Goal: Task Accomplishment & Management: Manage account settings

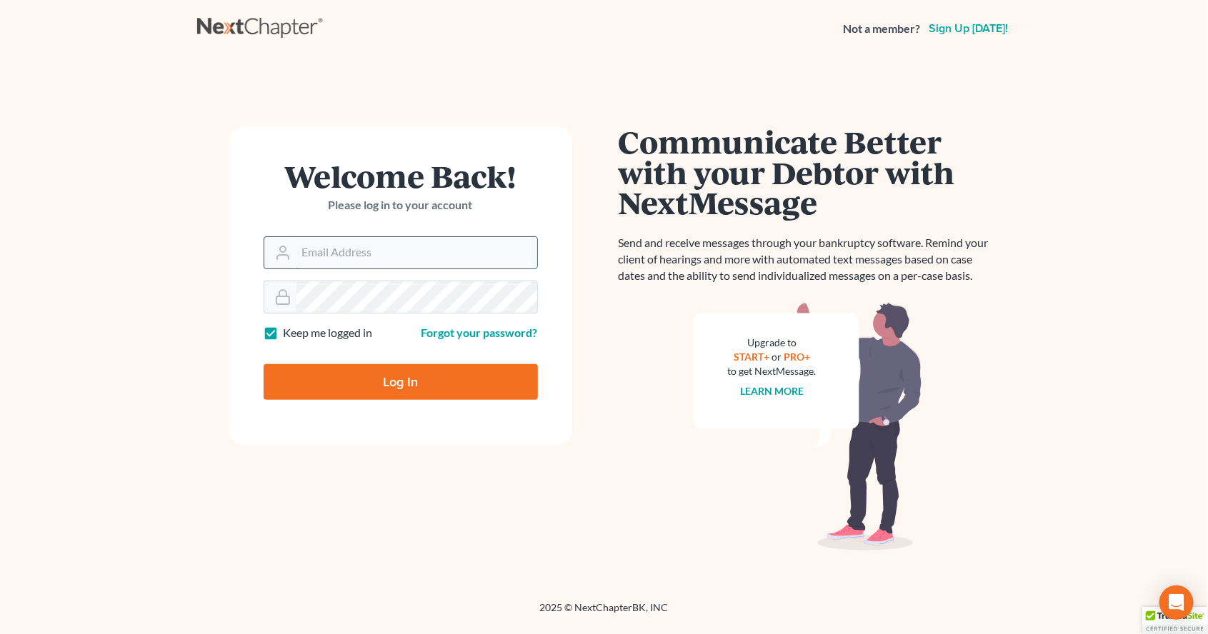
click at [429, 257] on input "Email Address" at bounding box center [416, 252] width 241 height 31
type input "jmstanovic@gmail.com"
click at [264, 364] on input "Log In" at bounding box center [401, 382] width 274 height 36
type input "Thinking..."
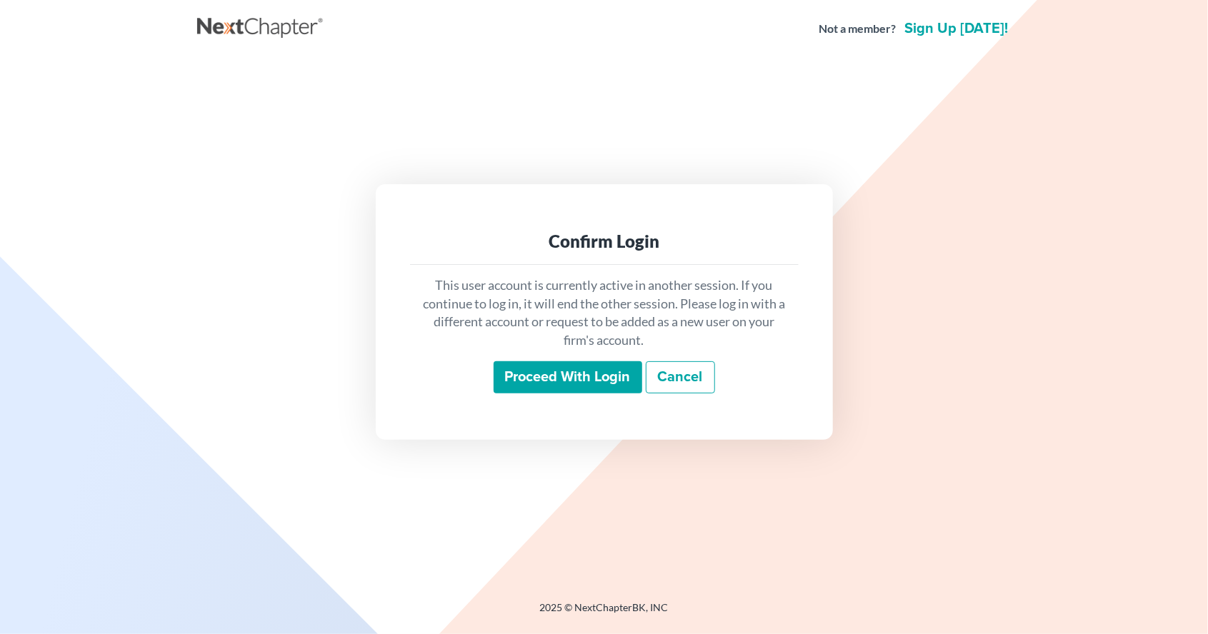
click at [587, 394] on input "Proceed with login" at bounding box center [568, 377] width 149 height 33
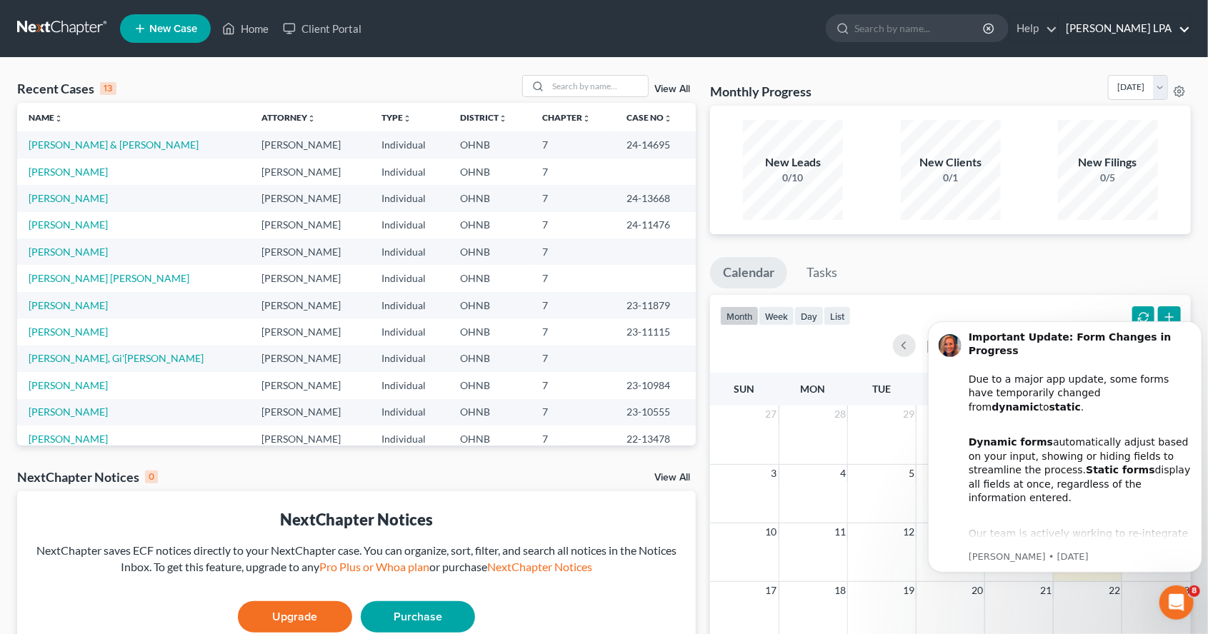
click at [1132, 35] on link "[PERSON_NAME] LPA" at bounding box center [1123, 29] width 131 height 26
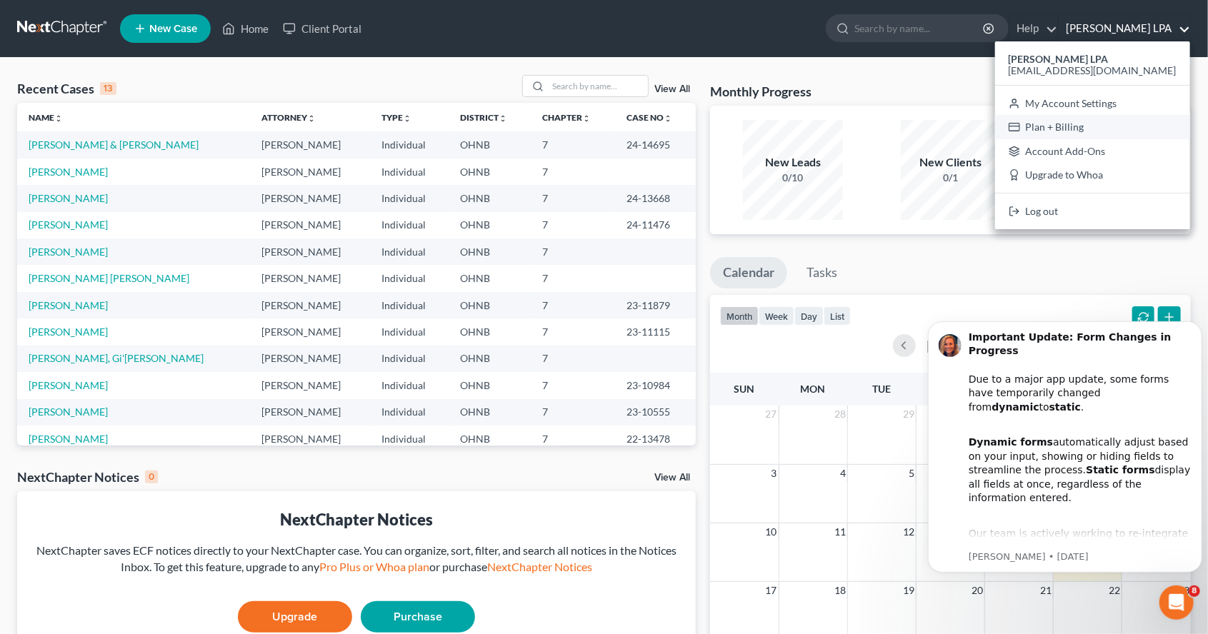
click at [1123, 134] on link "Plan + Billing" at bounding box center [1092, 127] width 195 height 24
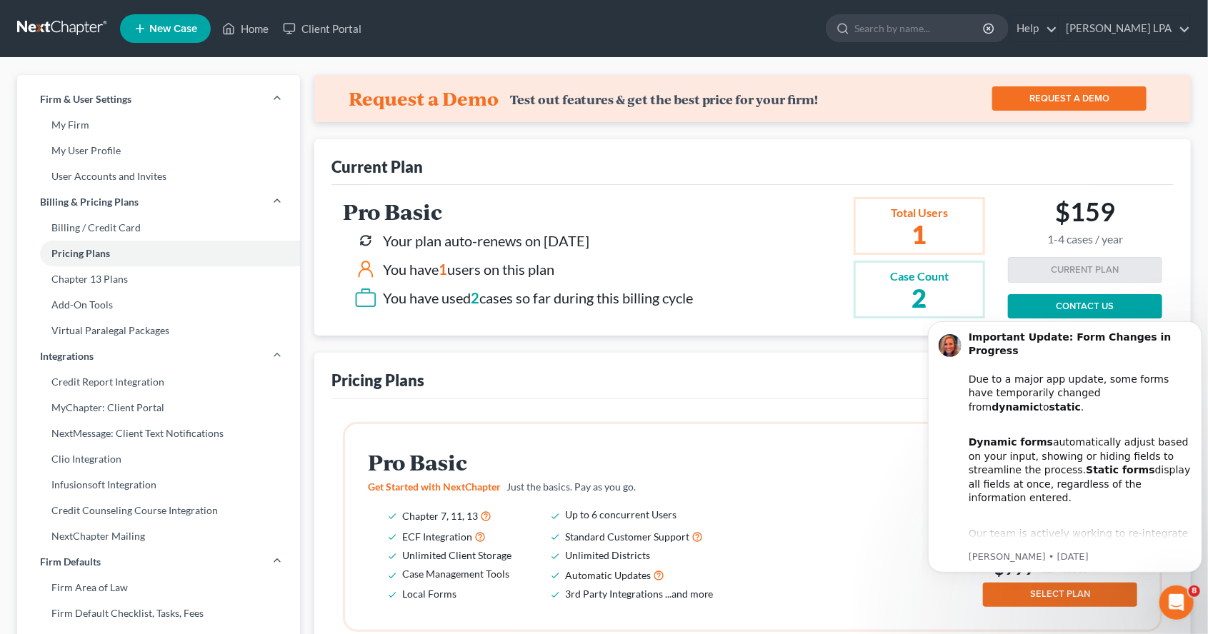
click at [1090, 308] on body "Important Update: Form Changes in Progress Due to a major app update, some form…" at bounding box center [1064, 448] width 274 height 284
click at [1084, 306] on body "Important Update: Form Changes in Progress Due to a major app update, some form…" at bounding box center [1064, 448] width 274 height 284
click at [1089, 324] on div "Important Update: Form Changes in Progress Due to a major app update, some form…" at bounding box center [1064, 446] width 274 height 251
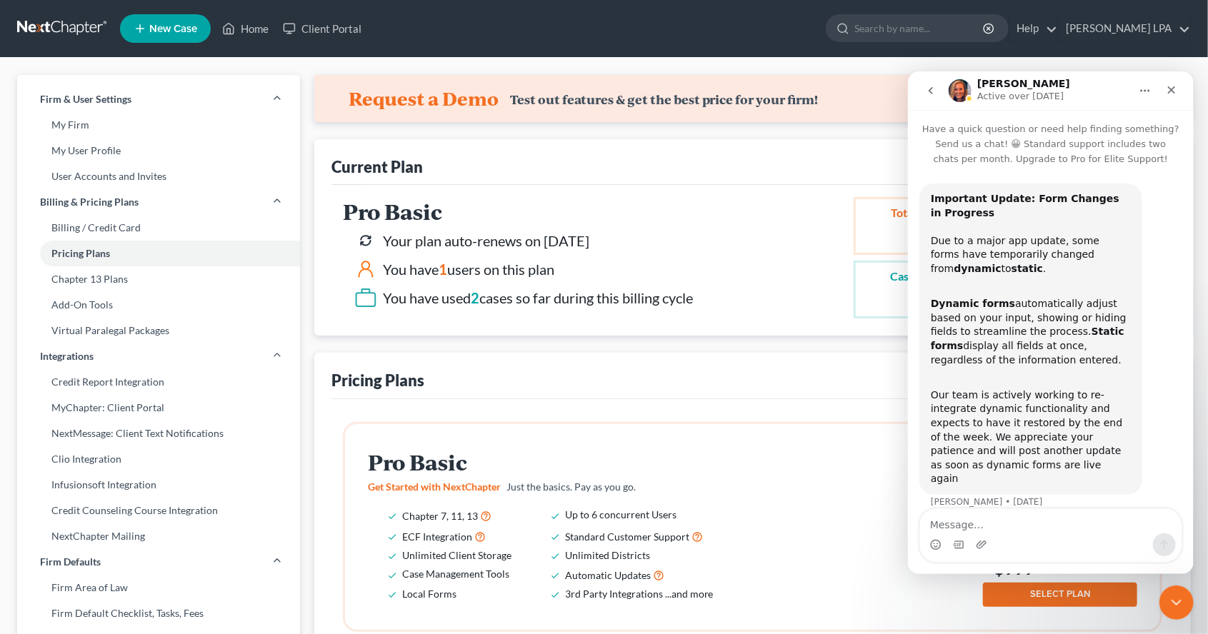
click at [994, 529] on textarea "Message…" at bounding box center [1049, 521] width 261 height 24
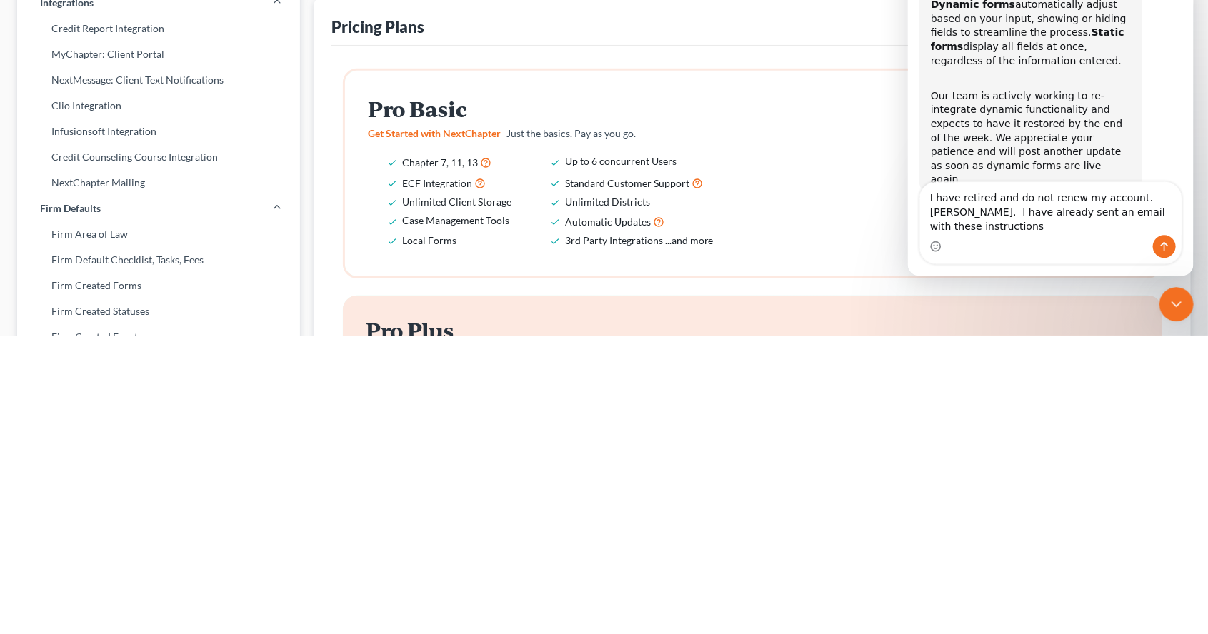
scroll to position [15, 0]
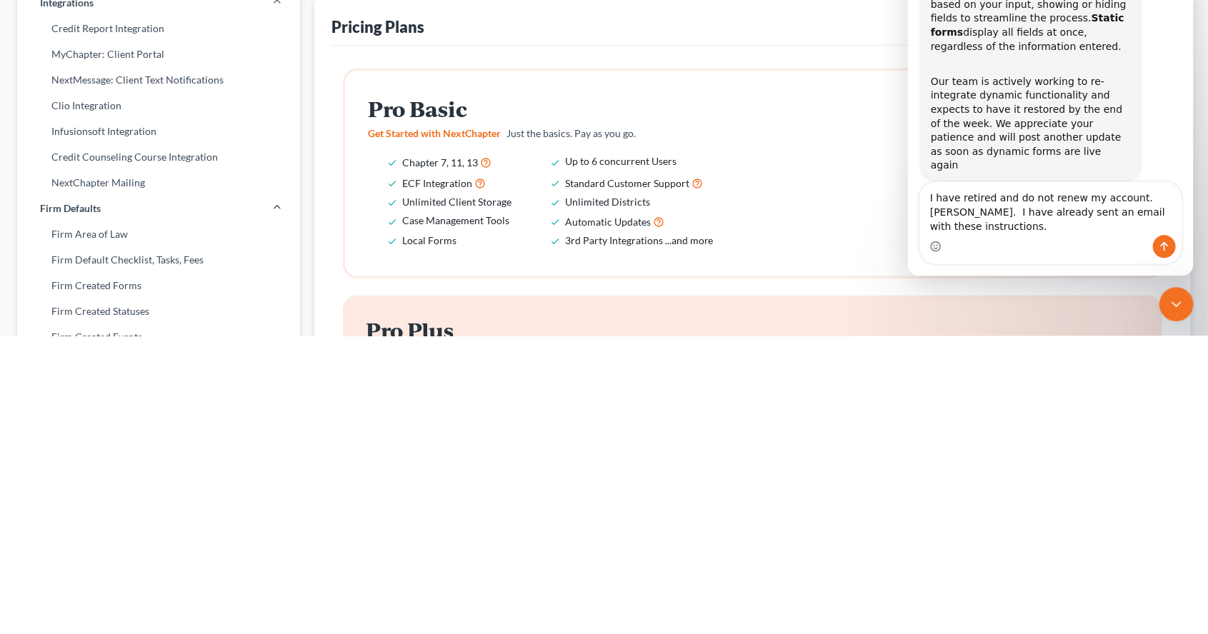
type textarea "I have retired and do not renew my account. [PERSON_NAME]. I have already sent …"
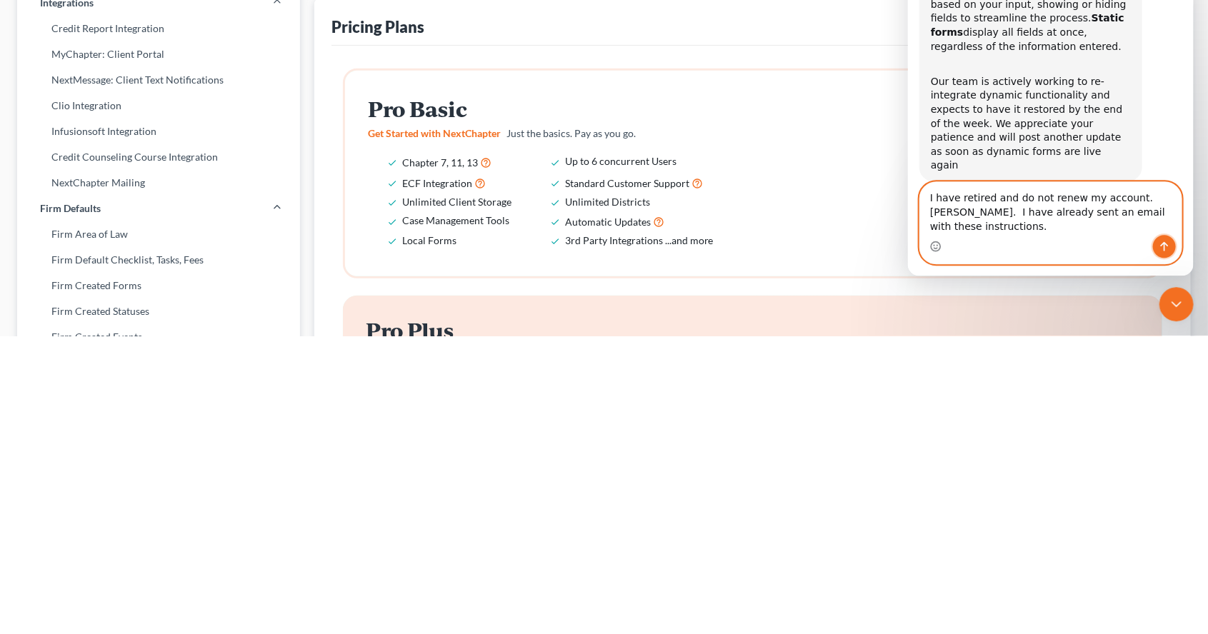
click at [1166, 252] on icon "Send a message…" at bounding box center [1163, 246] width 11 height 11
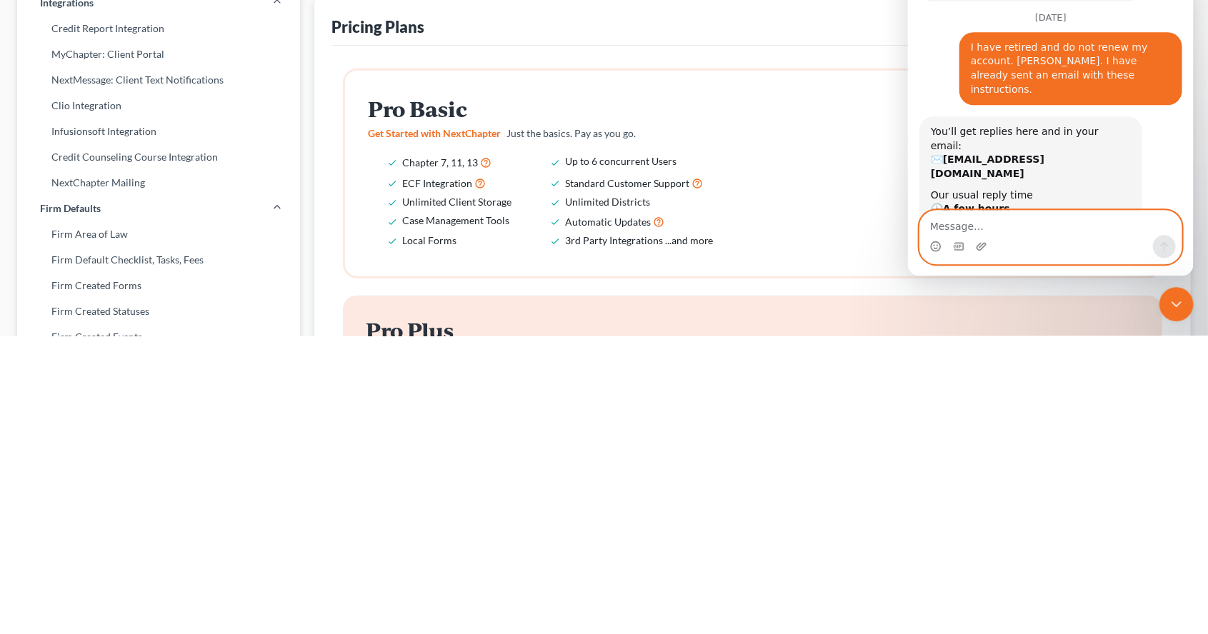
scroll to position [209, 0]
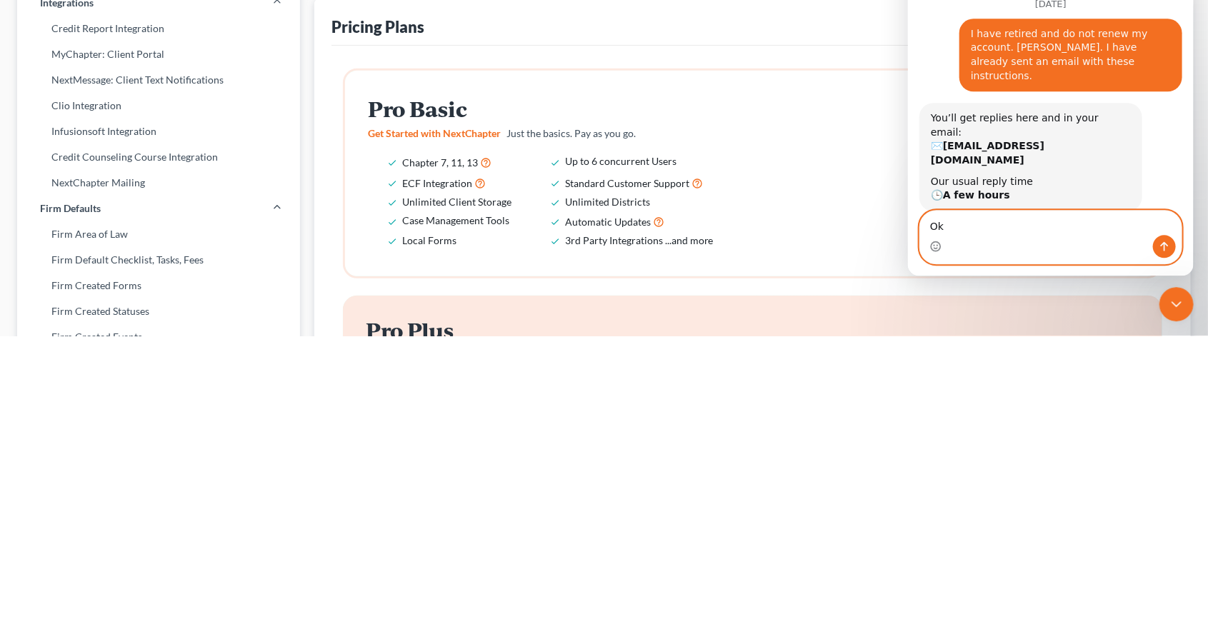
type textarea "Ok"
click at [1164, 253] on button "Send a message…" at bounding box center [1163, 247] width 23 height 23
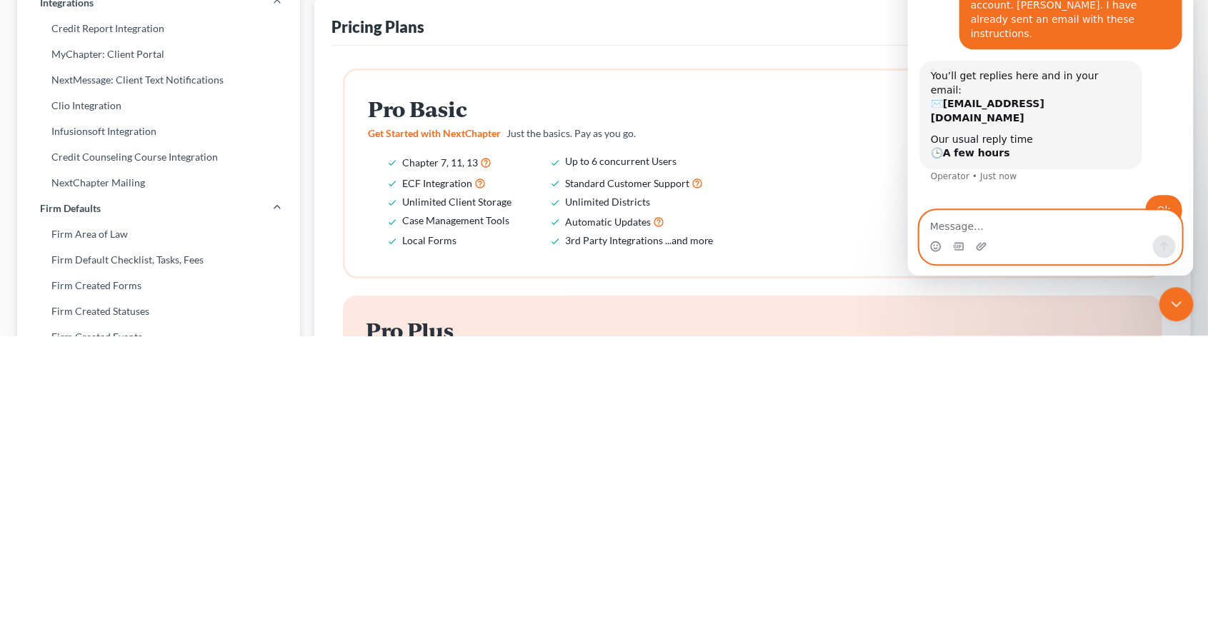
scroll to position [55, 0]
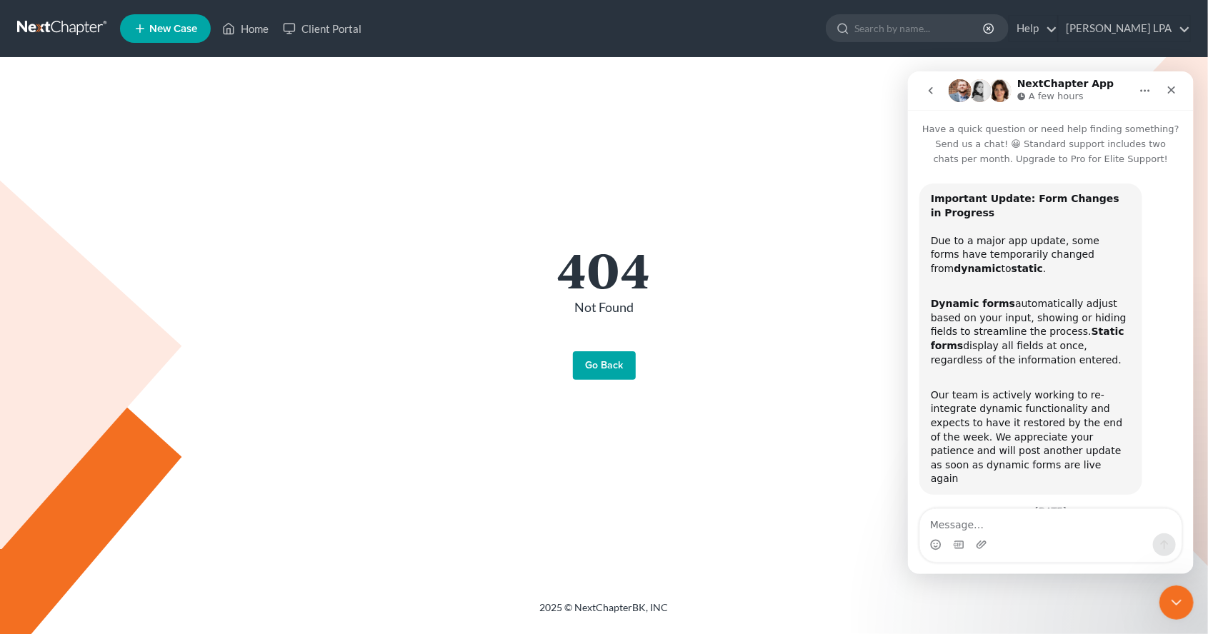
scroll to position [251, 0]
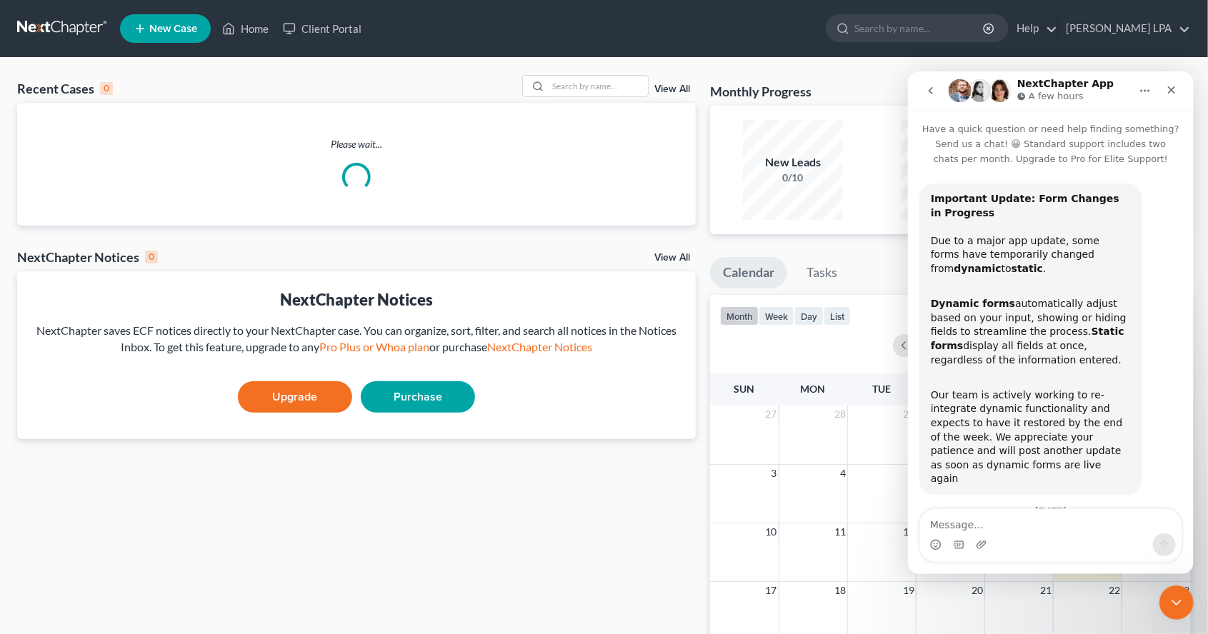
scroll to position [251, 0]
